Goal: Information Seeking & Learning: Learn about a topic

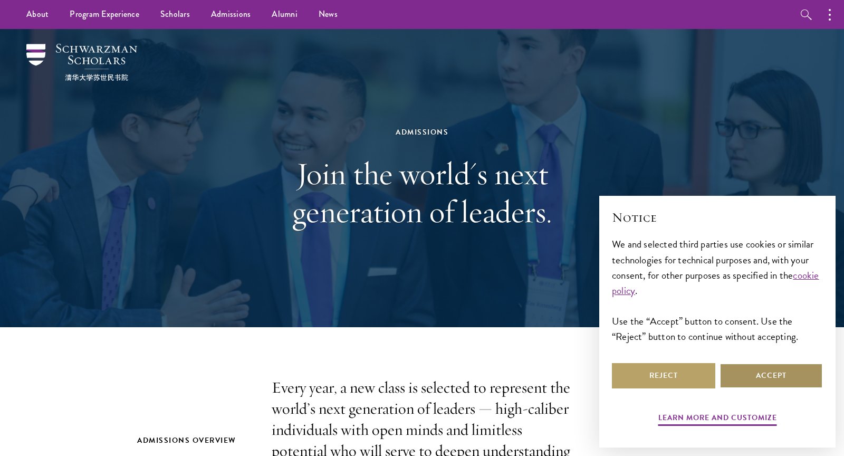
click at [783, 388] on button "Accept" at bounding box center [770, 375] width 103 height 25
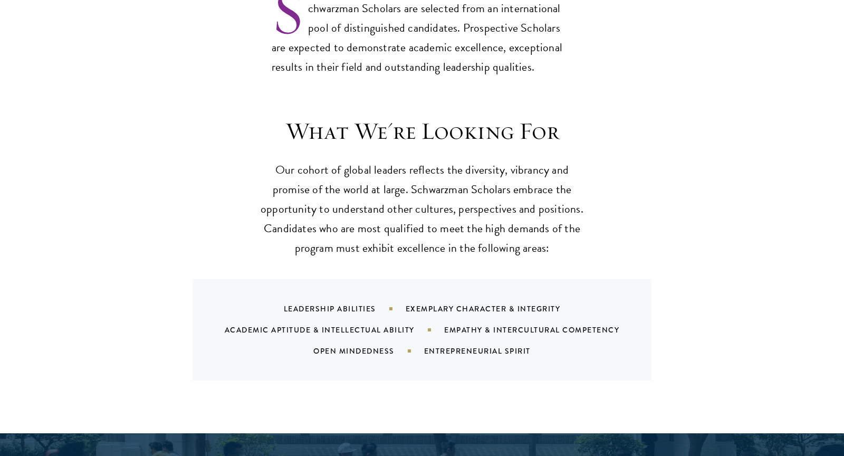
scroll to position [925, 0]
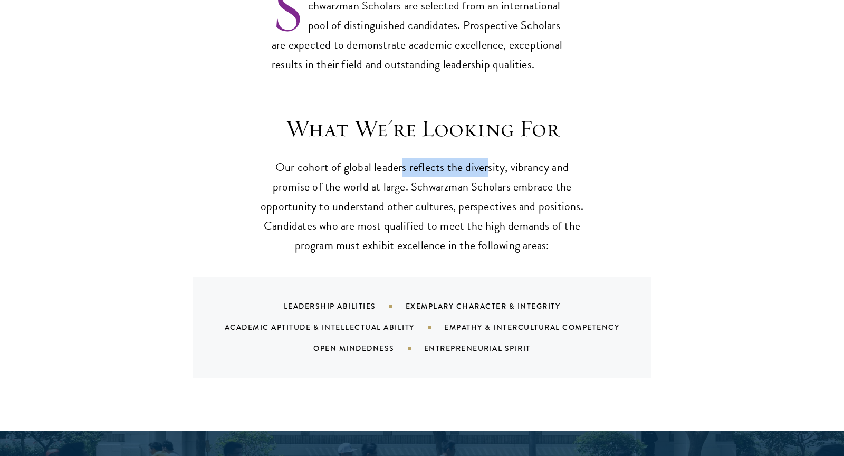
drag, startPoint x: 403, startPoint y: 152, endPoint x: 470, endPoint y: 151, distance: 67.0
click at [477, 158] on p "Our cohort of global leaders reflects the diversity, vibrancy and promise of th…" at bounding box center [421, 207] width 327 height 98
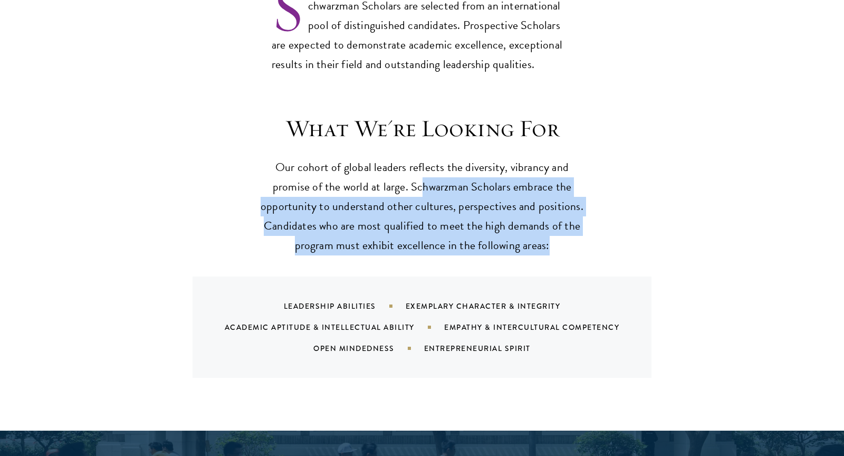
drag, startPoint x: 423, startPoint y: 164, endPoint x: 555, endPoint y: 228, distance: 146.7
click at [556, 228] on p "Our cohort of global leaders reflects the diversity, vibrancy and promise of th…" at bounding box center [421, 207] width 327 height 98
click at [555, 228] on p "Our cohort of global leaders reflects the diversity, vibrancy and promise of th…" at bounding box center [421, 207] width 327 height 98
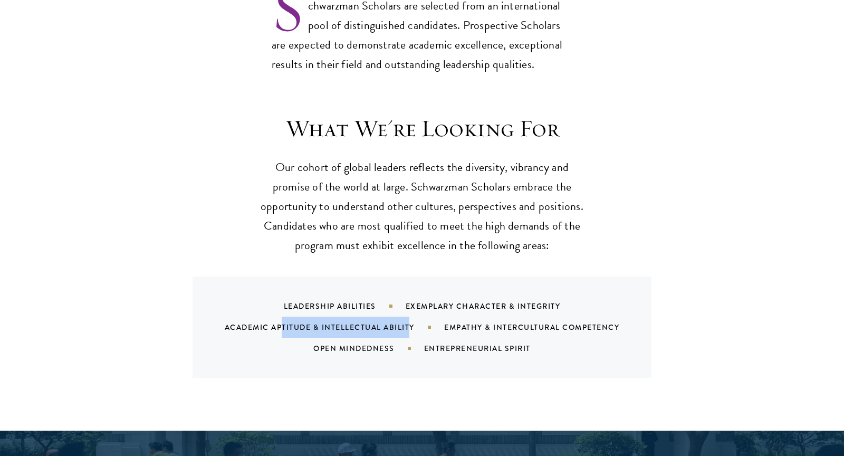
drag, startPoint x: 280, startPoint y: 302, endPoint x: 407, endPoint y: 307, distance: 127.2
click at [407, 322] on div "Academic Aptitude & Intellectual Ability" at bounding box center [334, 327] width 219 height 11
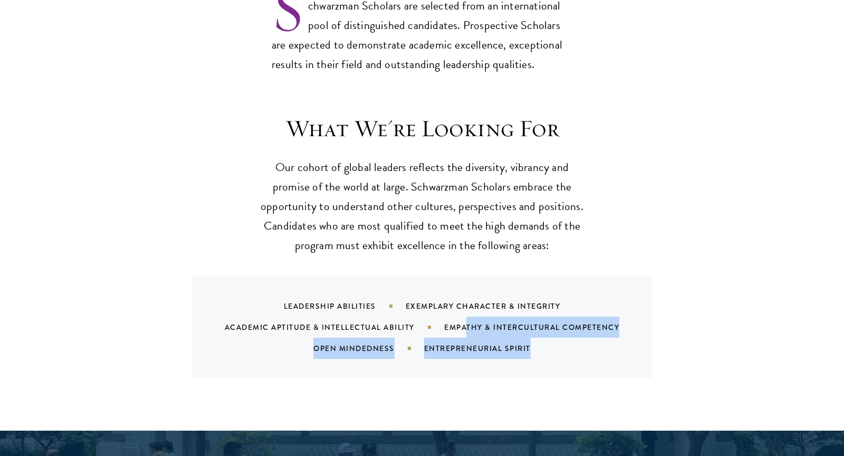
drag, startPoint x: 469, startPoint y: 307, endPoint x: 501, endPoint y: 348, distance: 52.2
click at [501, 348] on div "Leadership Abilities Exemplary Character & Integrity Academic Aptitude & Intell…" at bounding box center [421, 326] width 459 height 101
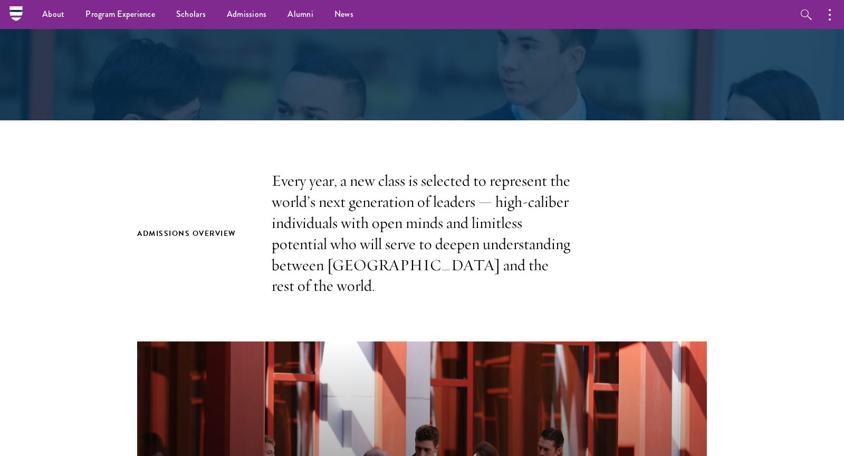
scroll to position [0, 0]
